Goal: Transaction & Acquisition: Purchase product/service

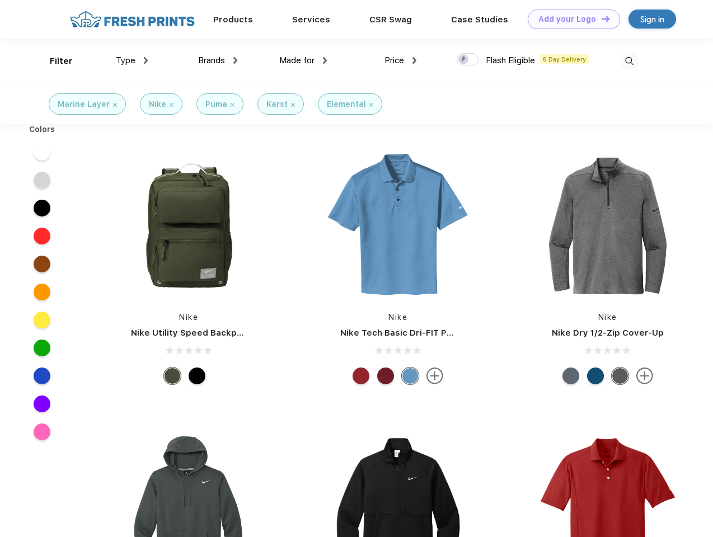
click at [570, 19] on link "Add your Logo Design Tool" at bounding box center [574, 20] width 92 height 20
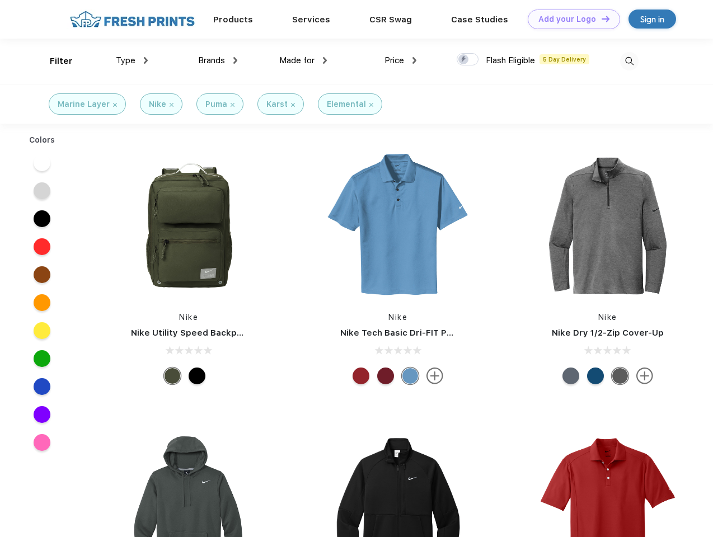
click at [0, 0] on div "Design Tool" at bounding box center [0, 0] width 0 height 0
click at [600, 18] on link "Add your Logo Design Tool" at bounding box center [574, 20] width 92 height 20
click at [54, 61] on div "Filter" at bounding box center [61, 61] width 23 height 13
click at [132, 60] on span "Type" at bounding box center [126, 60] width 20 height 10
click at [218, 60] on span "Brands" at bounding box center [211, 60] width 27 height 10
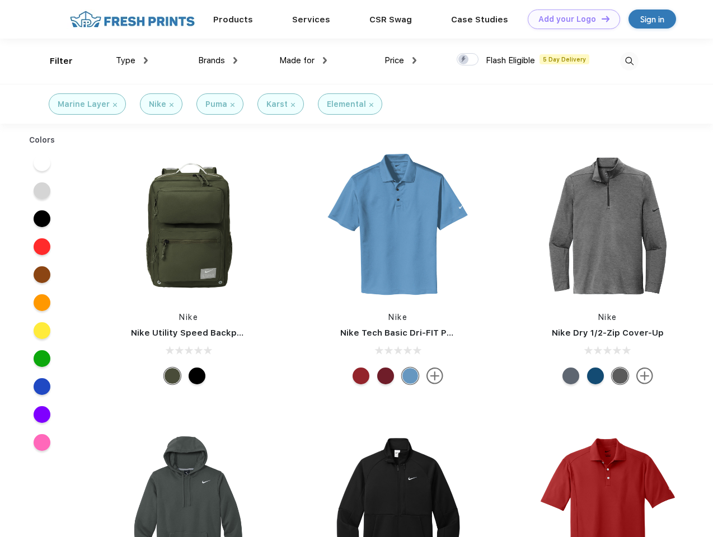
click at [303, 60] on span "Made for" at bounding box center [296, 60] width 35 height 10
click at [401, 60] on span "Price" at bounding box center [394, 60] width 20 height 10
click at [468, 60] on div at bounding box center [467, 59] width 22 height 12
click at [464, 60] on input "checkbox" at bounding box center [459, 56] width 7 height 7
click at [629, 61] on img at bounding box center [629, 61] width 18 height 18
